Goal: Communication & Community: Answer question/provide support

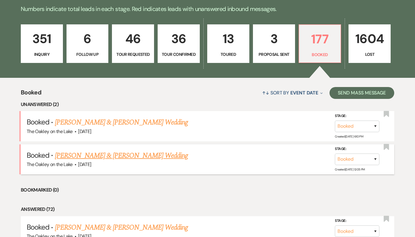
click at [151, 158] on link "[PERSON_NAME] & [PERSON_NAME] Wedding" at bounding box center [121, 155] width 133 height 11
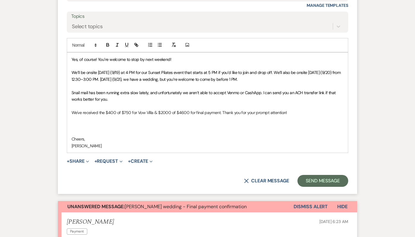
click at [154, 122] on p at bounding box center [207, 119] width 272 height 7
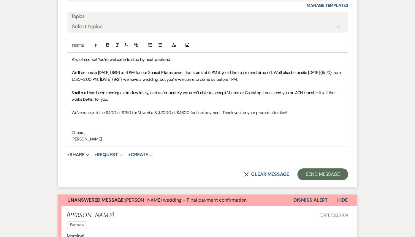
click at [123, 120] on p at bounding box center [207, 119] width 272 height 7
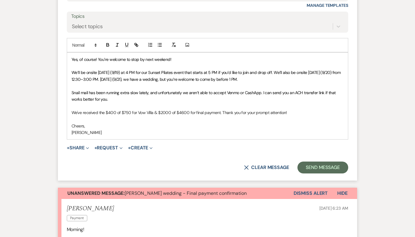
click at [218, 114] on p "We've received the $400 of $750 for Vow Villa & $2000 of $4600 for final paymen…" at bounding box center [207, 112] width 272 height 7
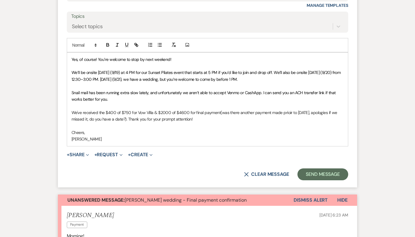
click at [219, 114] on p "We've received the $400 of $750 for Vow Villa & $2000 of $4600 for final paymen…" at bounding box center [207, 115] width 272 height 13
click at [287, 113] on p "We've received the $400 of $750 for Vow Villa & $2000 of $4600 for final paymen…" at bounding box center [207, 115] width 272 height 13
click at [300, 114] on p "We've received the $400 of $750 for Vow Villa & $2000 of $4600 for final paymen…" at bounding box center [207, 115] width 272 height 13
click at [99, 120] on p "We've received the $400 of $750 for Vow Villa & $2000 of $4600 for final paymen…" at bounding box center [207, 115] width 272 height 13
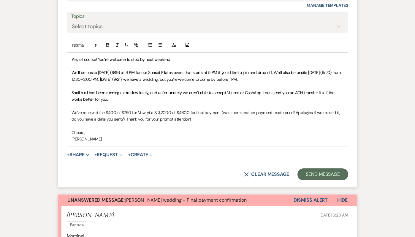
click at [100, 119] on p "We've received the $400 of $750 for Vow Villa & $2000 of $4600 for final paymen…" at bounding box center [207, 115] width 272 height 13
click at [123, 120] on p "We've received the $400 of $750 for Vow Villa & $2000 of $4600 for final paymen…" at bounding box center [207, 115] width 272 height 13
click at [204, 118] on p "We've received the $400 of $750 for Vow Villa & $2000 of $4600 for final paymen…" at bounding box center [207, 115] width 272 height 13
click at [195, 121] on p "We've received the $400 of $750 for Vow Villa & $2000 of $4600 for final paymen…" at bounding box center [207, 115] width 272 height 13
click at [298, 201] on button "Dismiss Alert" at bounding box center [310, 199] width 34 height 11
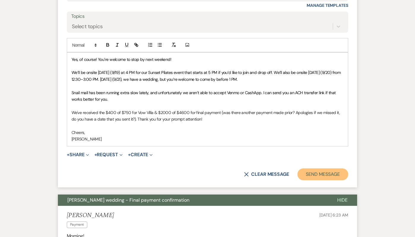
click at [311, 178] on button "Send Message" at bounding box center [322, 174] width 51 height 12
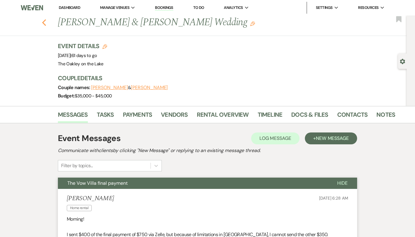
click at [42, 18] on button "Previous" at bounding box center [44, 22] width 4 height 8
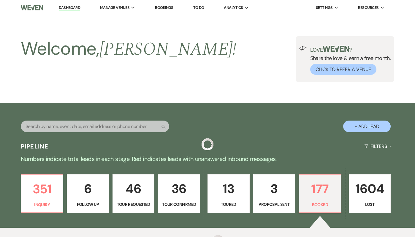
scroll to position [225, 0]
